Goal: Information Seeking & Learning: Learn about a topic

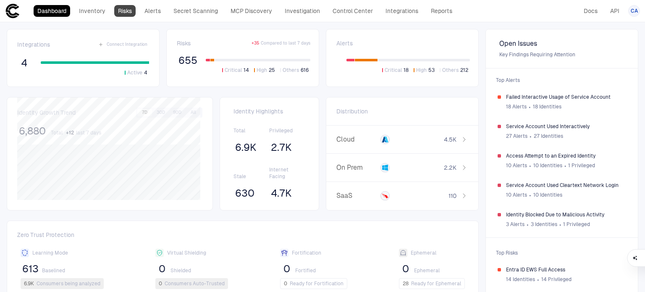
click at [129, 12] on link "Risks" at bounding box center [124, 11] width 21 height 12
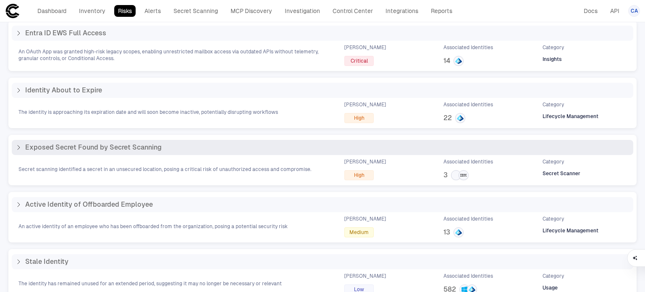
scroll to position [42, 0]
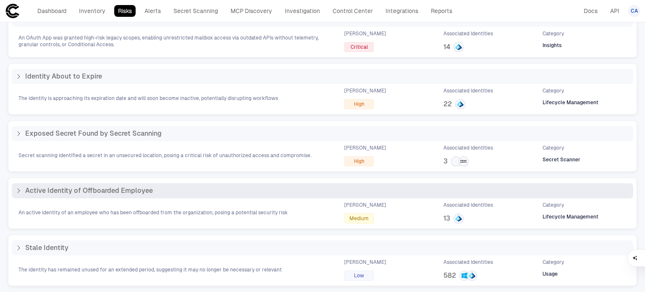
click at [14, 192] on div "Active Identity of Offboarded Employee" at bounding box center [323, 190] width 622 height 15
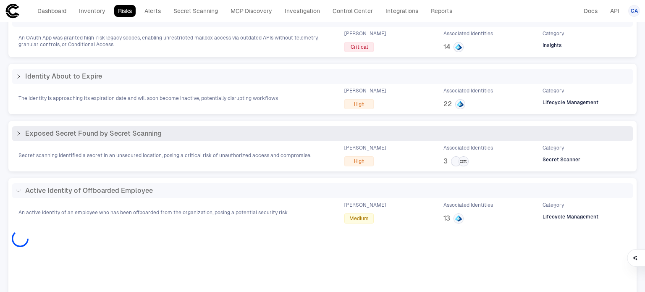
click at [12, 132] on div "Exposed Secret Found by Secret Scanning" at bounding box center [323, 133] width 622 height 15
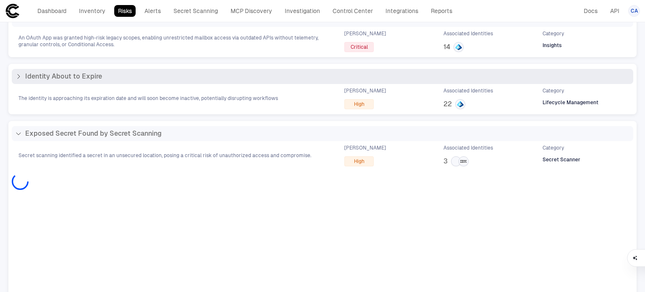
click at [22, 77] on div "Identity About to Expire" at bounding box center [58, 76] width 87 height 8
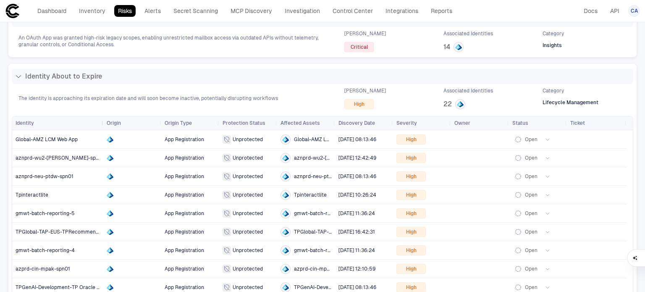
drag, startPoint x: 71, startPoint y: 121, endPoint x: 101, endPoint y: 120, distance: 29.8
click at [101, 120] on div at bounding box center [102, 122] width 3 height 13
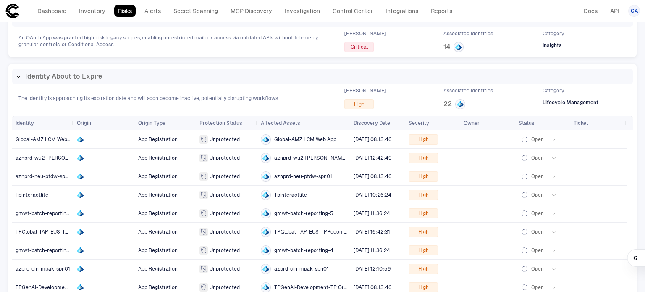
drag, startPoint x: 318, startPoint y: 122, endPoint x: 352, endPoint y: 126, distance: 33.8
click at [352, 126] on div at bounding box center [349, 122] width 3 height 13
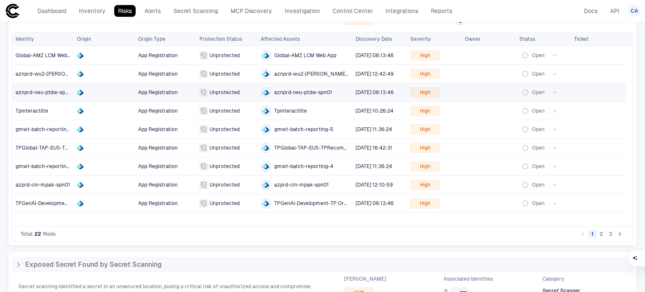
click at [311, 93] on span "aznprd-neu-ptdw-spn01" at bounding box center [303, 92] width 58 height 7
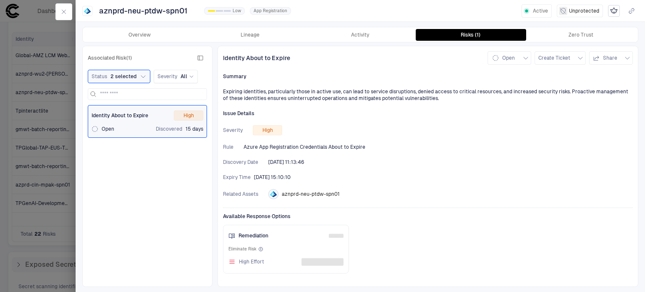
drag, startPoint x: 254, startPoint y: 178, endPoint x: 313, endPoint y: 175, distance: 59.8
click at [313, 175] on div "Expiry Time [DATE] 15:10:10" at bounding box center [428, 177] width 410 height 7
click at [413, 163] on div "Discovery Date [DATE] 11:13:46" at bounding box center [428, 162] width 410 height 7
click at [58, 8] on button "button" at bounding box center [63, 11] width 17 height 17
